Goal: Task Accomplishment & Management: Complete application form

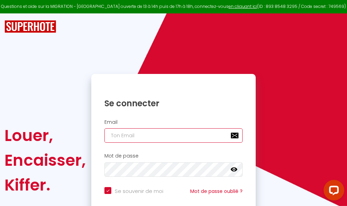
click at [179, 137] on input "email" at bounding box center [173, 135] width 138 height 14
type input "m"
checkbox input "true"
type input "ma"
checkbox input "true"
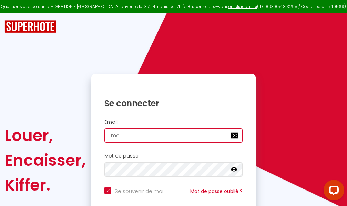
type input "mar"
checkbox input "true"
type input "marc"
checkbox input "true"
type input "marcd"
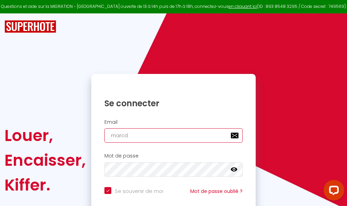
checkbox input "true"
type input "marcdp"
checkbox input "true"
type input "marcdpo"
checkbox input "true"
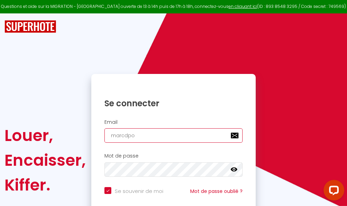
type input "marcdpoz"
checkbox input "true"
type input "marcdpoz."
checkbox input "true"
type input "marcdpoz.l"
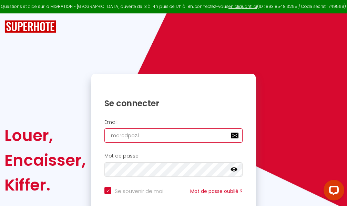
checkbox input "true"
type input "marcdpoz.lo"
checkbox input "true"
type input "marcdpoz.loc"
checkbox input "true"
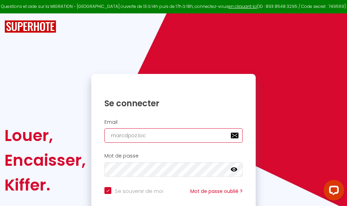
type input "marcdpoz.loca"
checkbox input "true"
type input "marcdpoz.locat"
checkbox input "true"
type input "marcdpoz.locati"
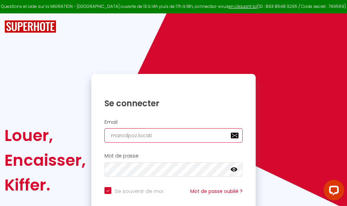
checkbox input "true"
type input "marcdpoz.locatio"
checkbox input "true"
type input "marcdpoz.location"
checkbox input "true"
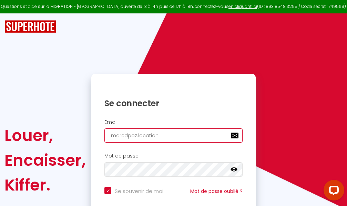
type input "marcdpoz.location@"
checkbox input "true"
type input "marcdpoz.location@g"
checkbox input "true"
type input "marcdpoz.location@gm"
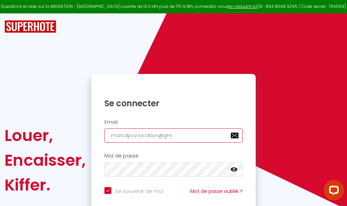
checkbox input "true"
type input "marcdpoz.location@gma"
checkbox input "true"
type input "marcdpoz.location@gmai"
checkbox input "true"
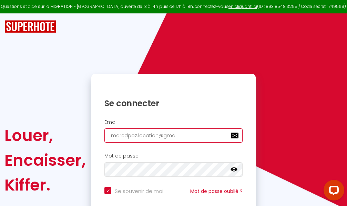
type input "[EMAIL_ADDRESS]"
checkbox input "true"
type input "[EMAIL_ADDRESS]."
checkbox input "true"
type input "marcdpoz.location@gmail.c"
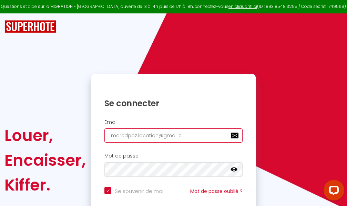
checkbox input "true"
type input "[EMAIL_ADDRESS][DOMAIN_NAME]"
checkbox input "true"
type input "[EMAIL_ADDRESS][DOMAIN_NAME]"
checkbox input "true"
